Goal: Task Accomplishment & Management: Use online tool/utility

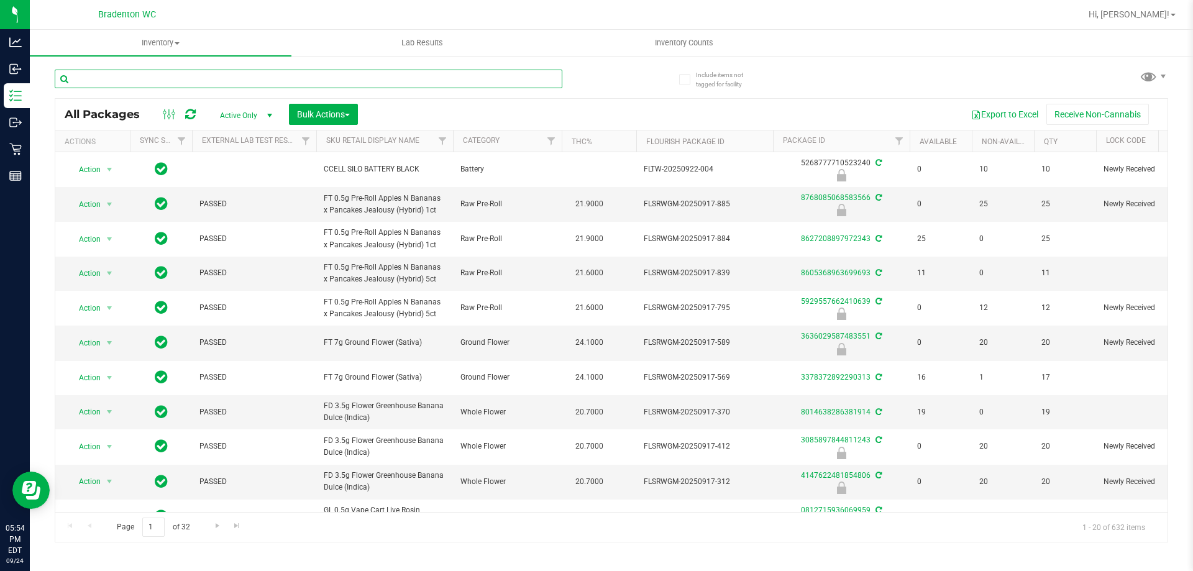
click at [222, 72] on input "text" at bounding box center [309, 79] width 508 height 19
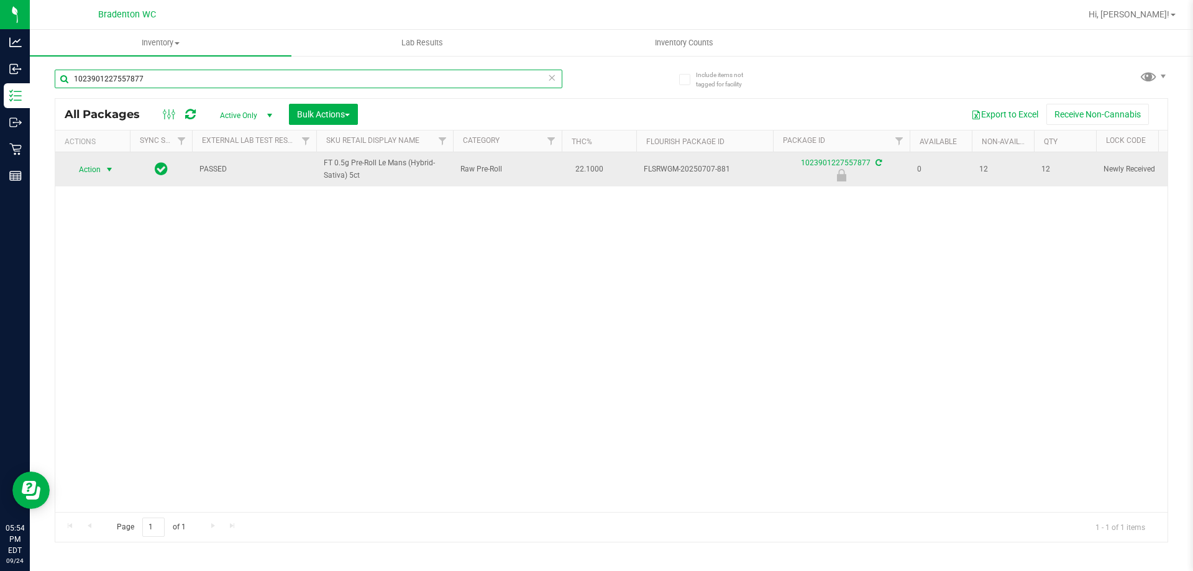
type input "1023901227557877"
click at [104, 169] on span "select" at bounding box center [110, 169] width 16 height 17
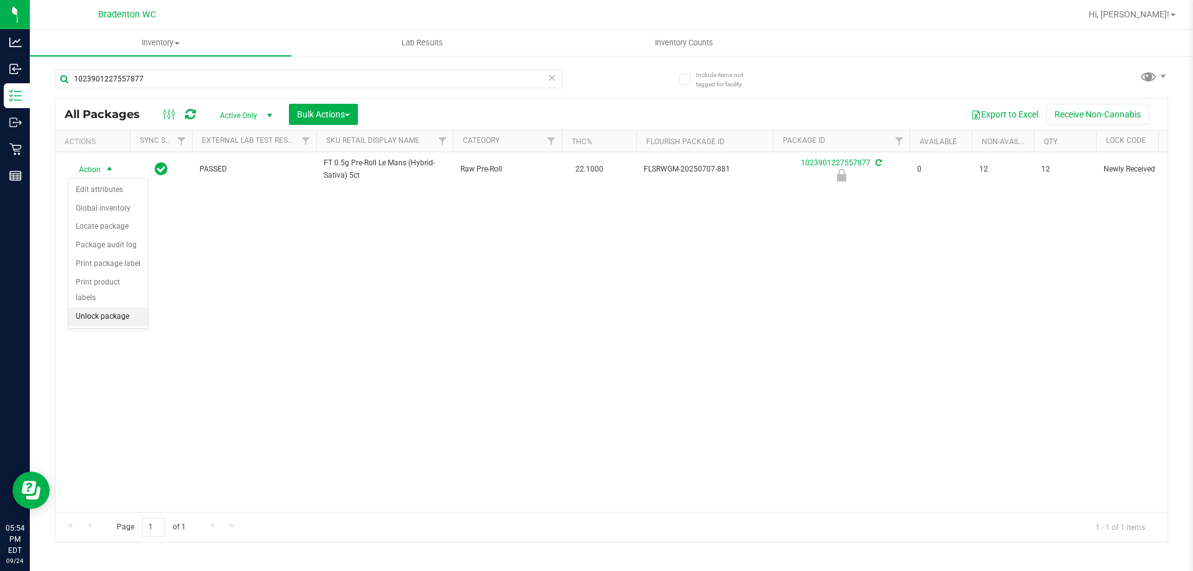
click at [109, 308] on li "Unlock package" at bounding box center [108, 317] width 80 height 19
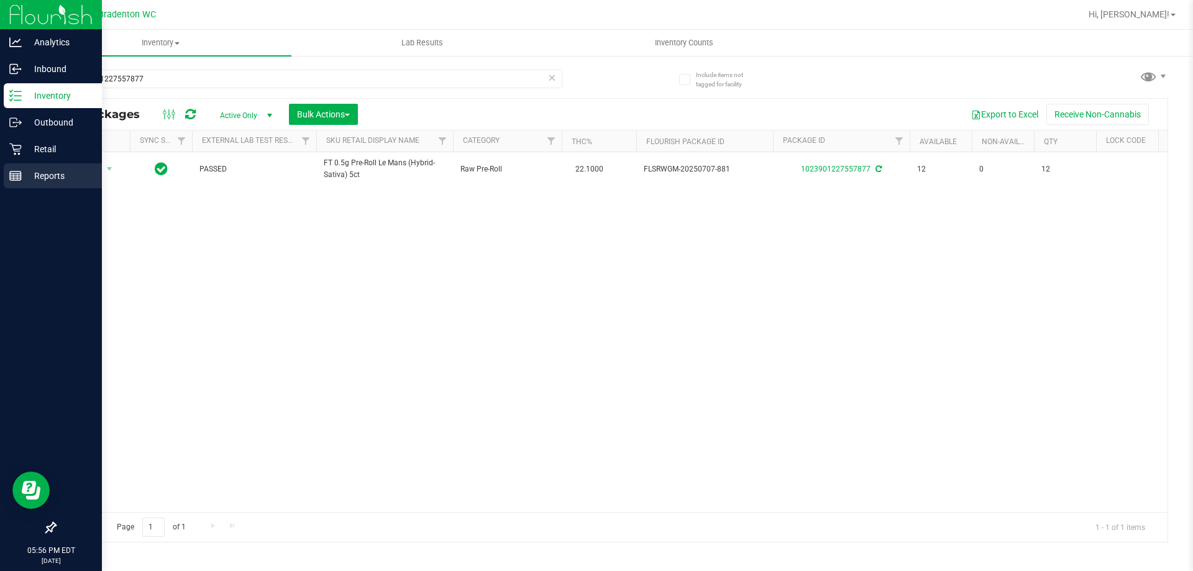
click at [29, 178] on p "Reports" at bounding box center [59, 175] width 75 height 15
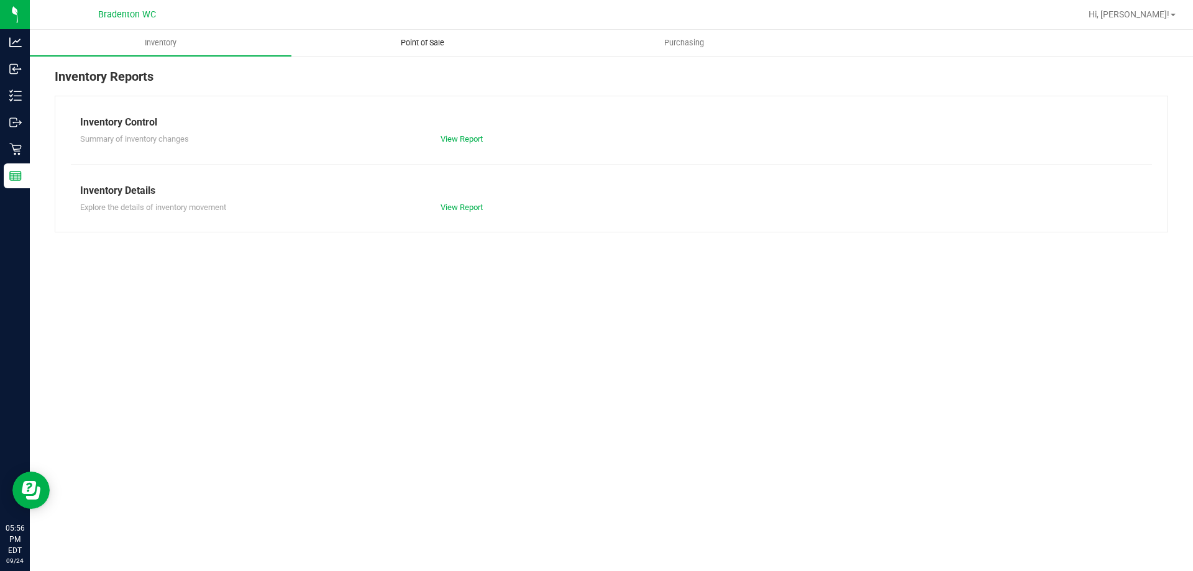
click at [435, 43] on span "Point of Sale" at bounding box center [422, 42] width 77 height 11
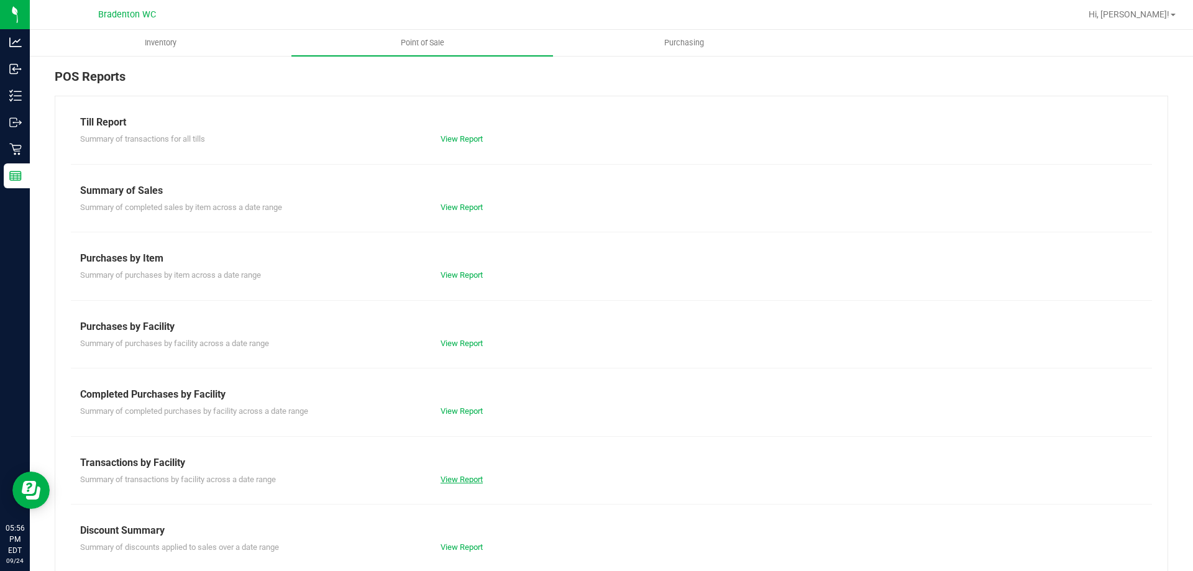
click at [467, 479] on link "View Report" at bounding box center [462, 479] width 42 height 9
